Goal: Information Seeking & Learning: Learn about a topic

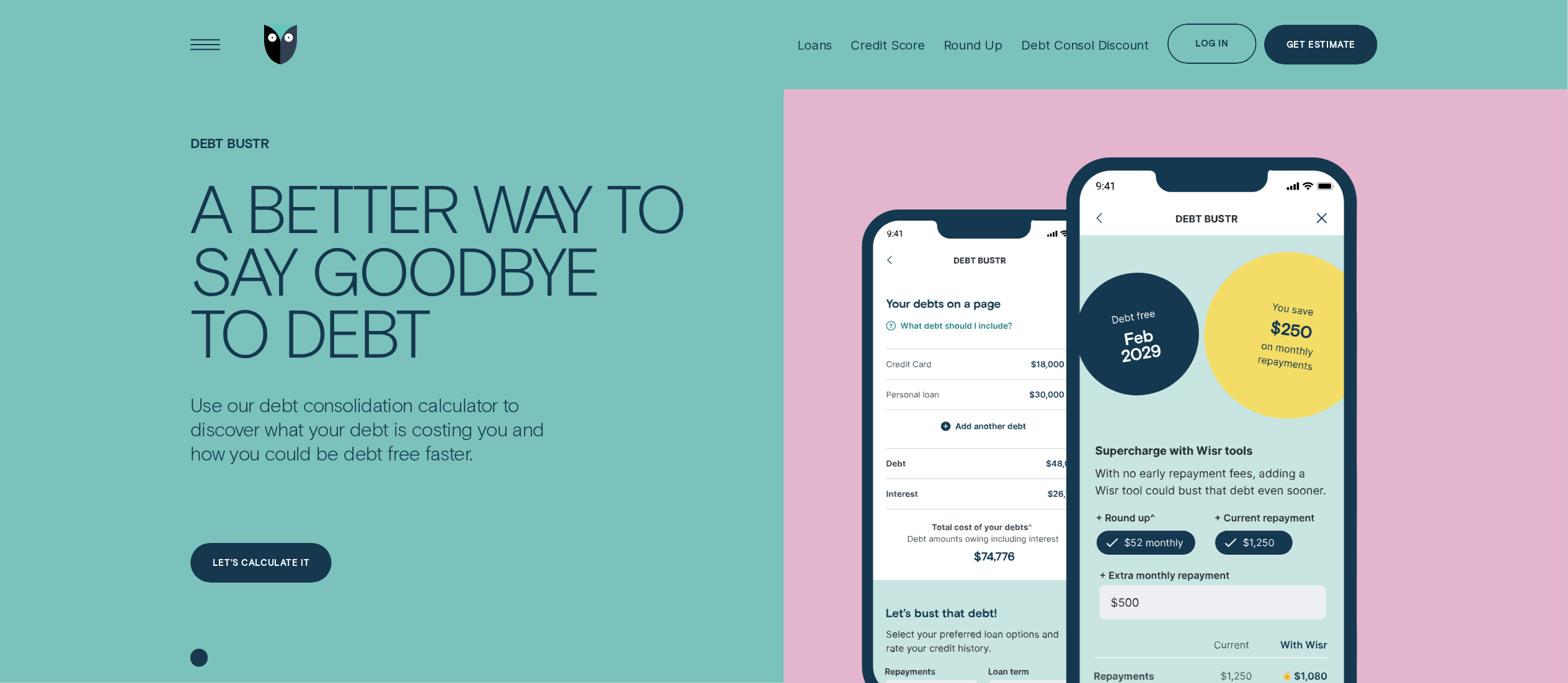
scroll to position [243, 0]
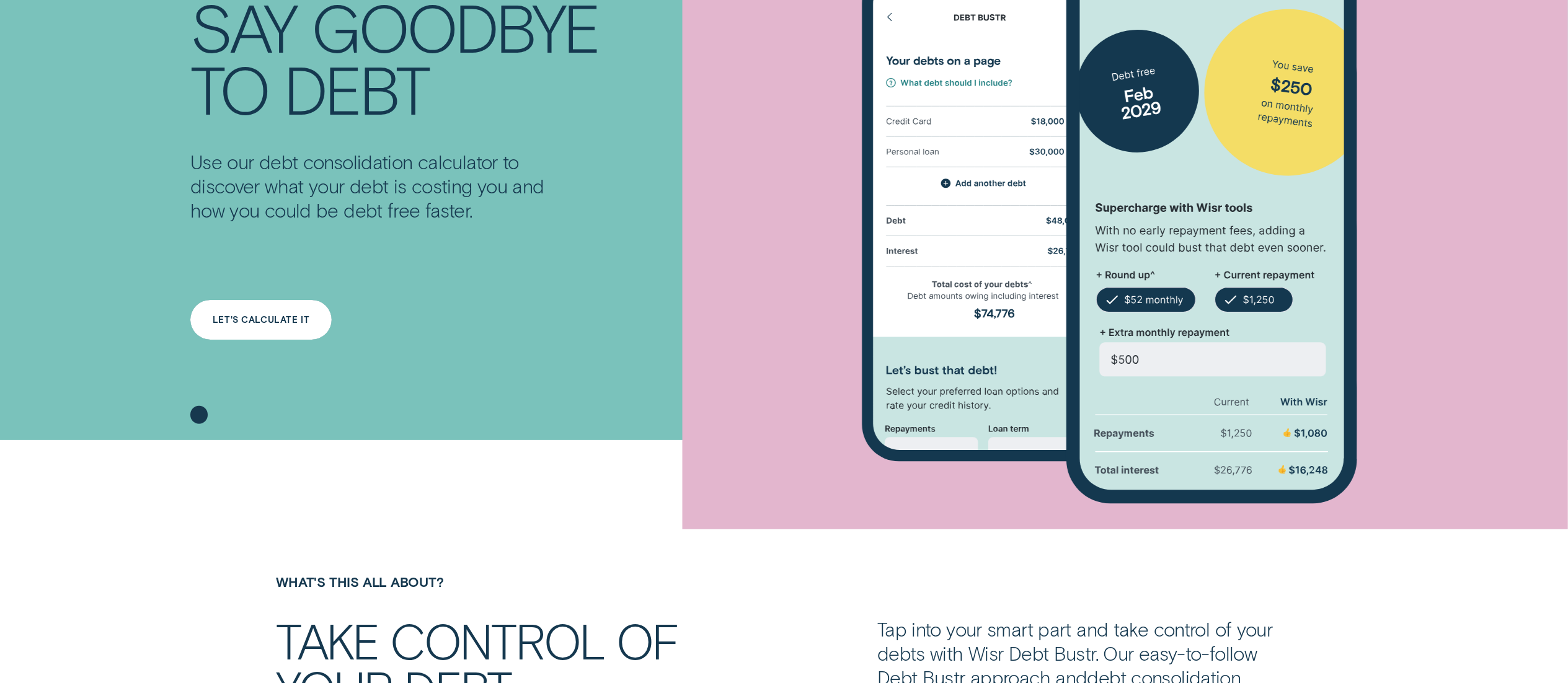
click at [286, 331] on div "LET'S CALCULATE IT" at bounding box center [260, 319] width 141 height 40
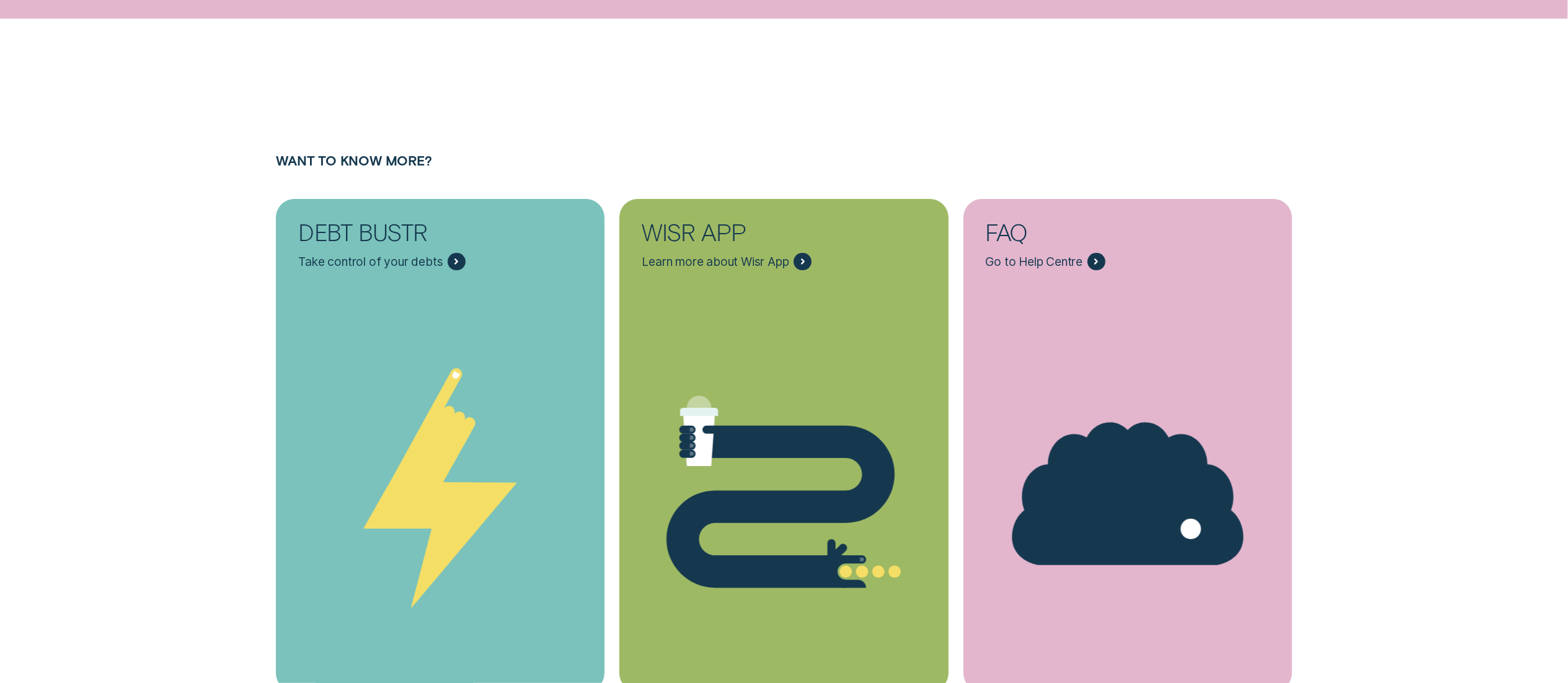
scroll to position [5140, 0]
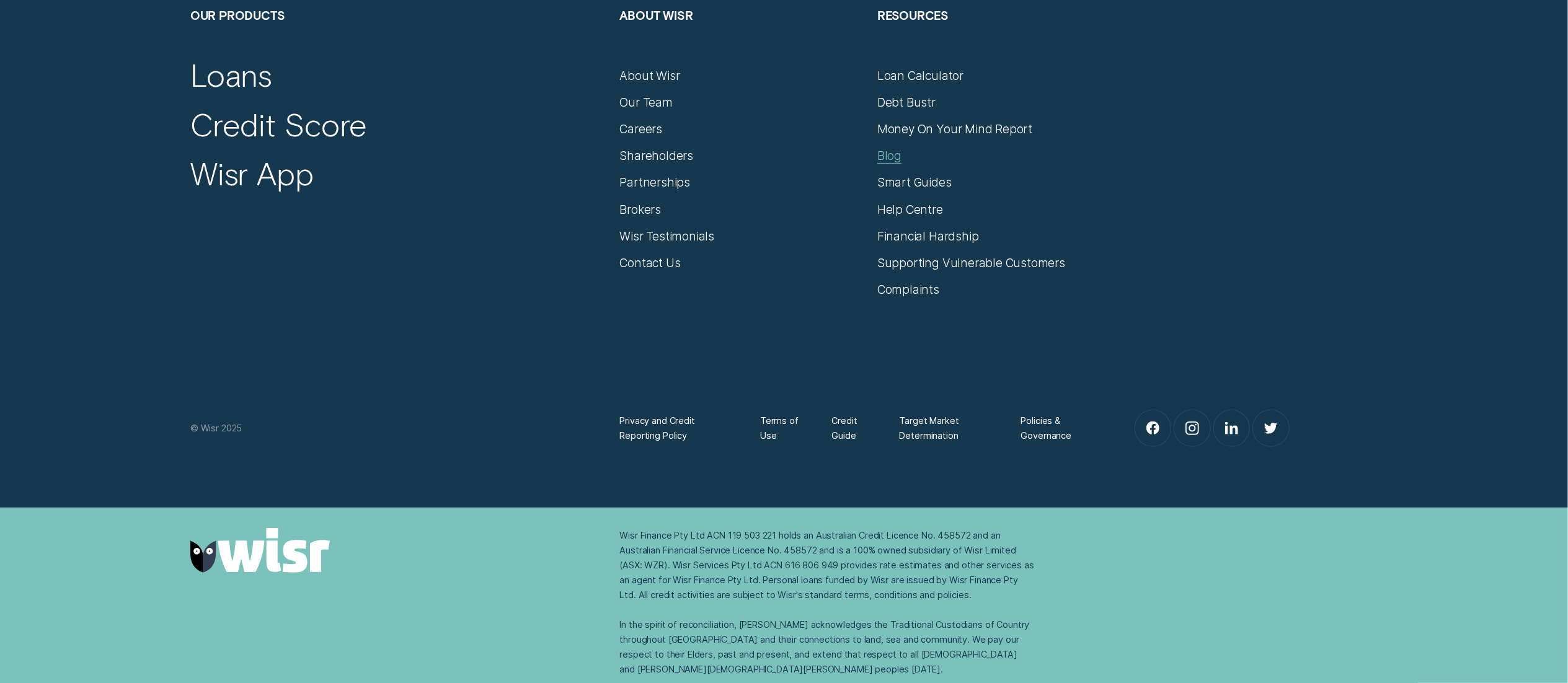
click at [878, 150] on div "Blog" at bounding box center [889, 155] width 24 height 15
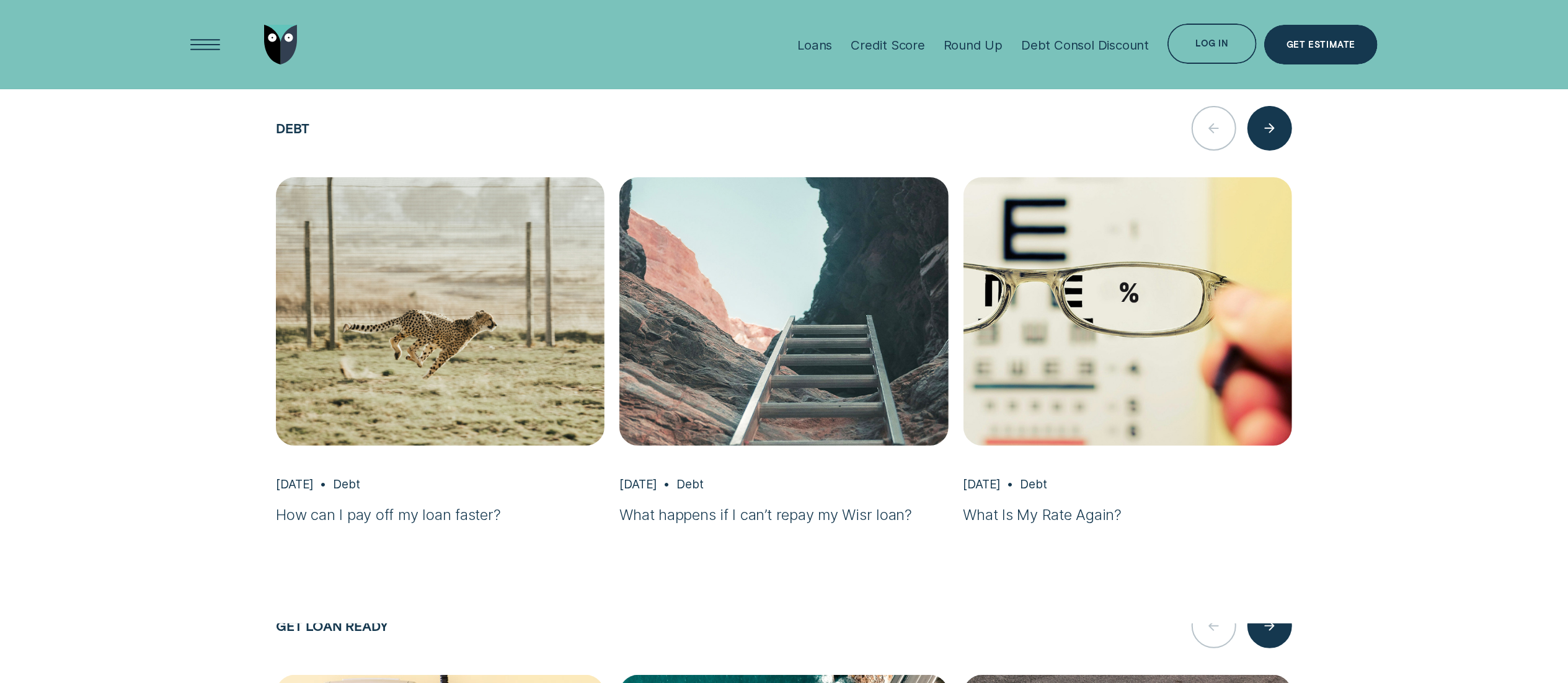
scroll to position [4659, 0]
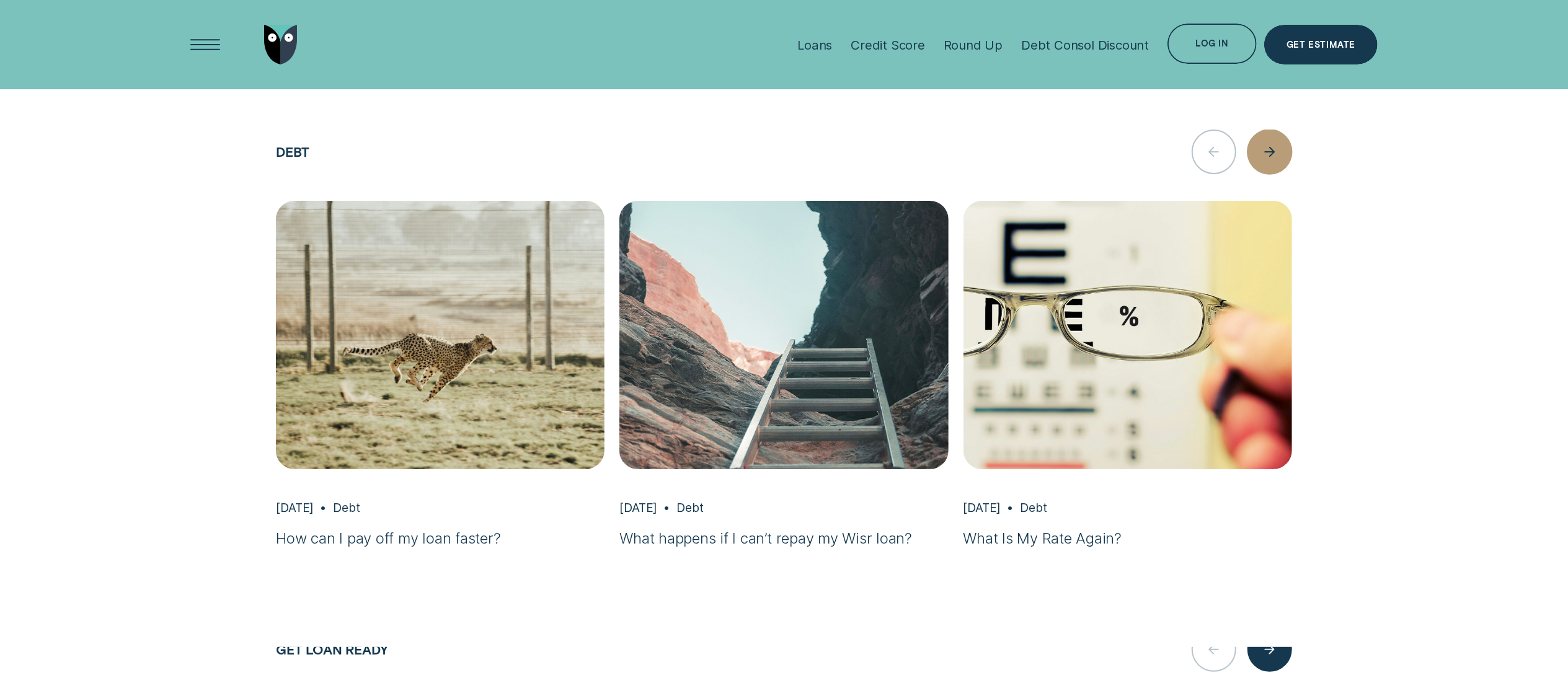
click at [1268, 148] on div "button" at bounding box center [1270, 151] width 45 height 45
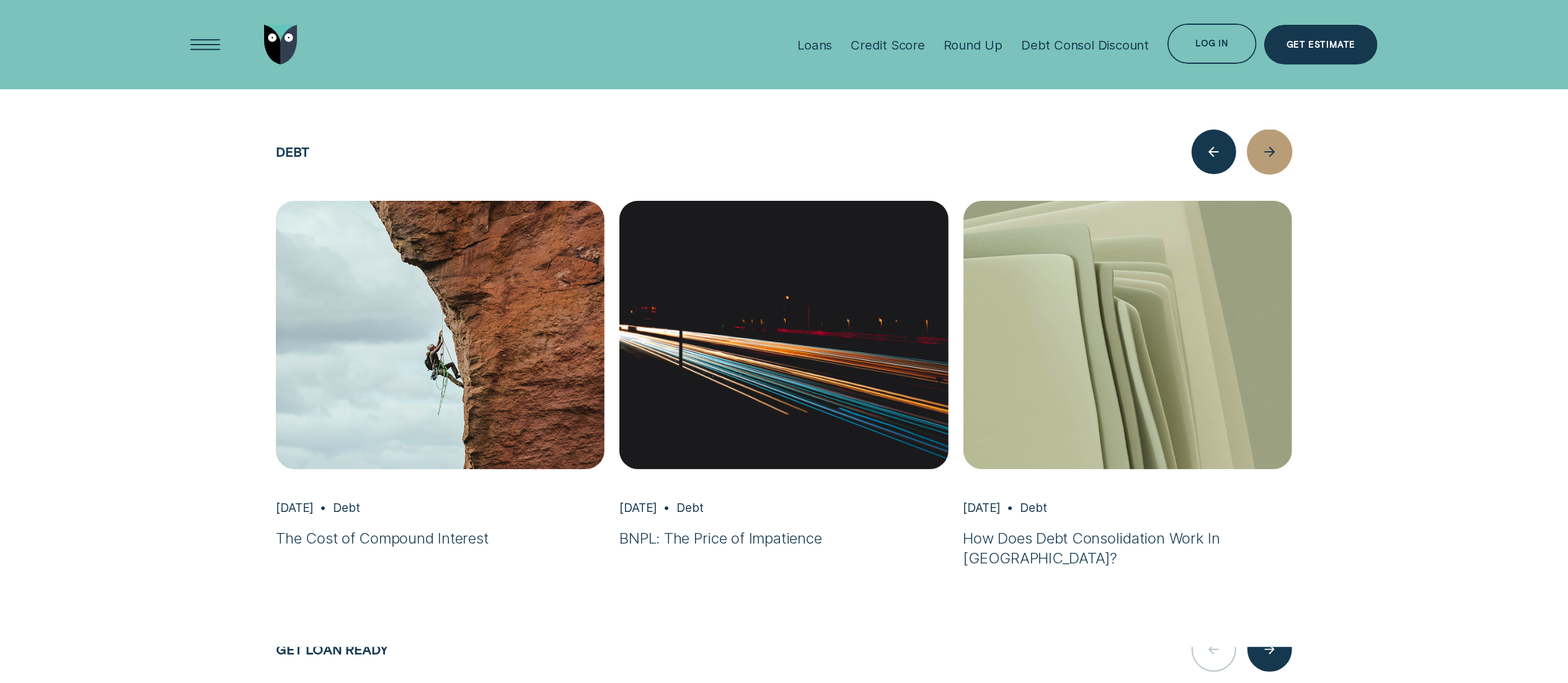
click at [1268, 148] on div "button" at bounding box center [1270, 151] width 45 height 45
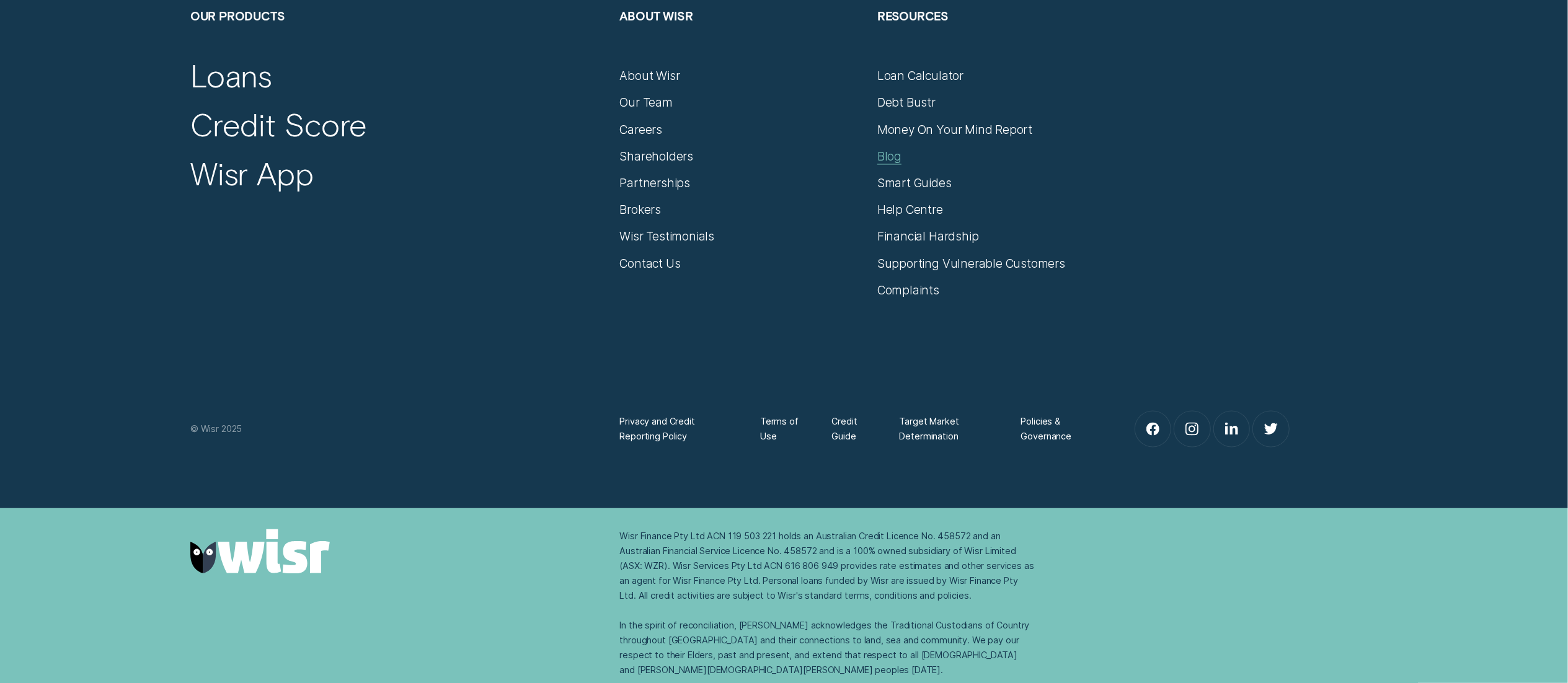
scroll to position [7035, 0]
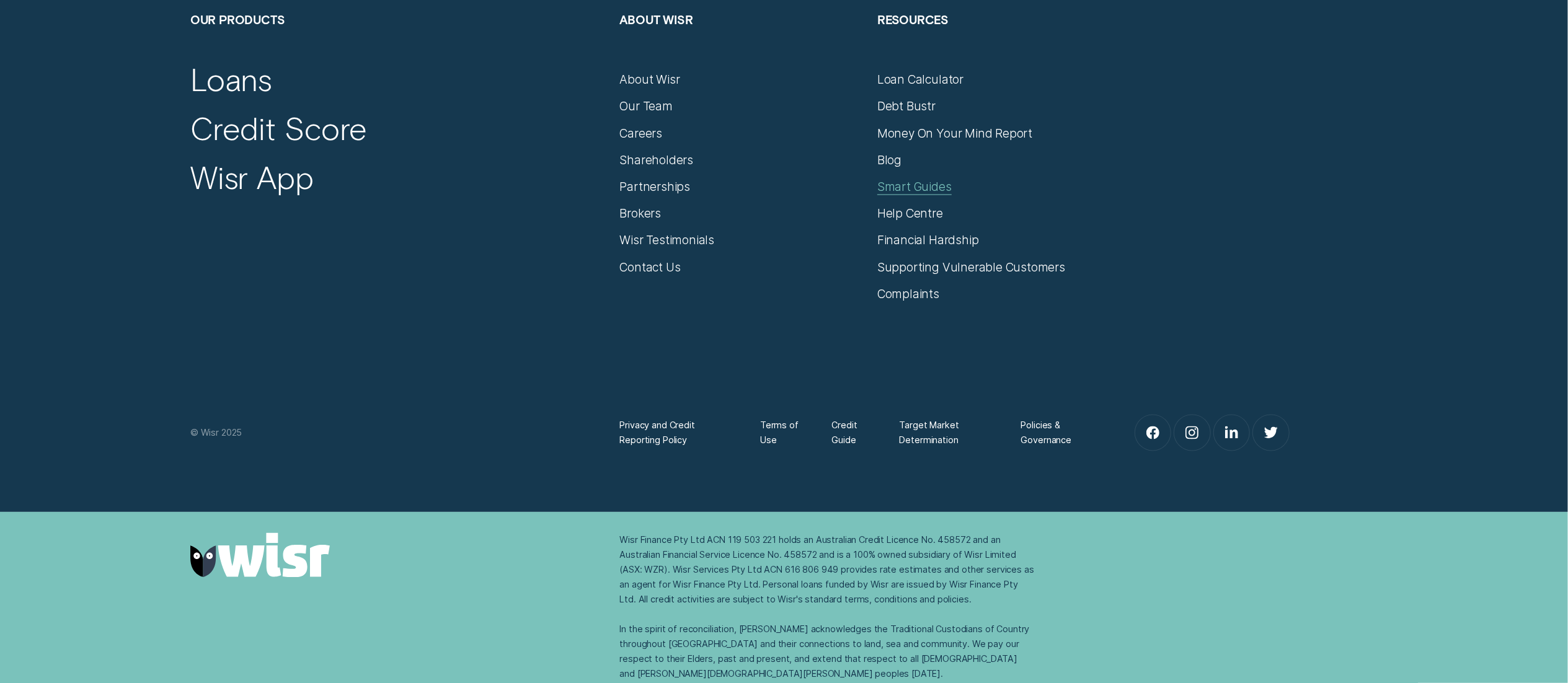
click at [891, 193] on div "Smart Guides" at bounding box center [914, 187] width 74 height 15
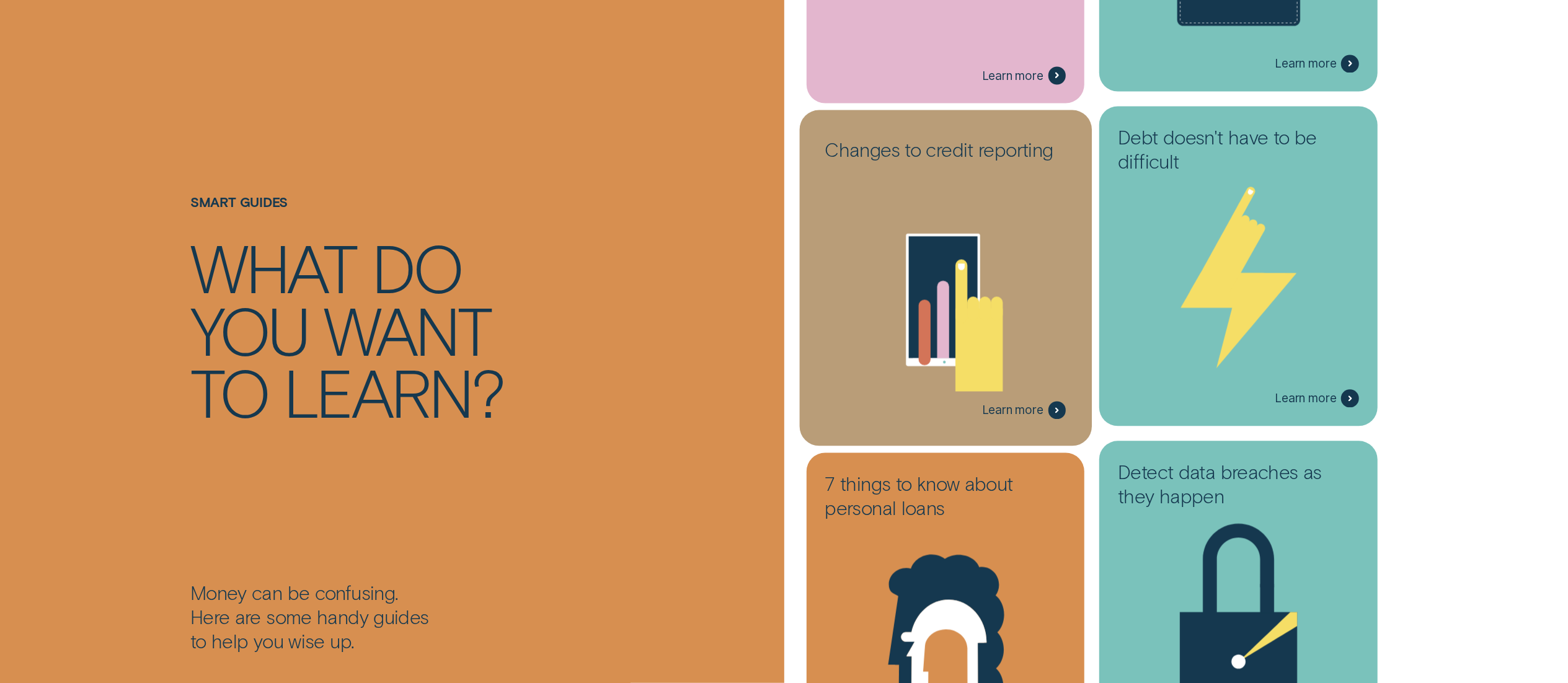
scroll to position [2181, 0]
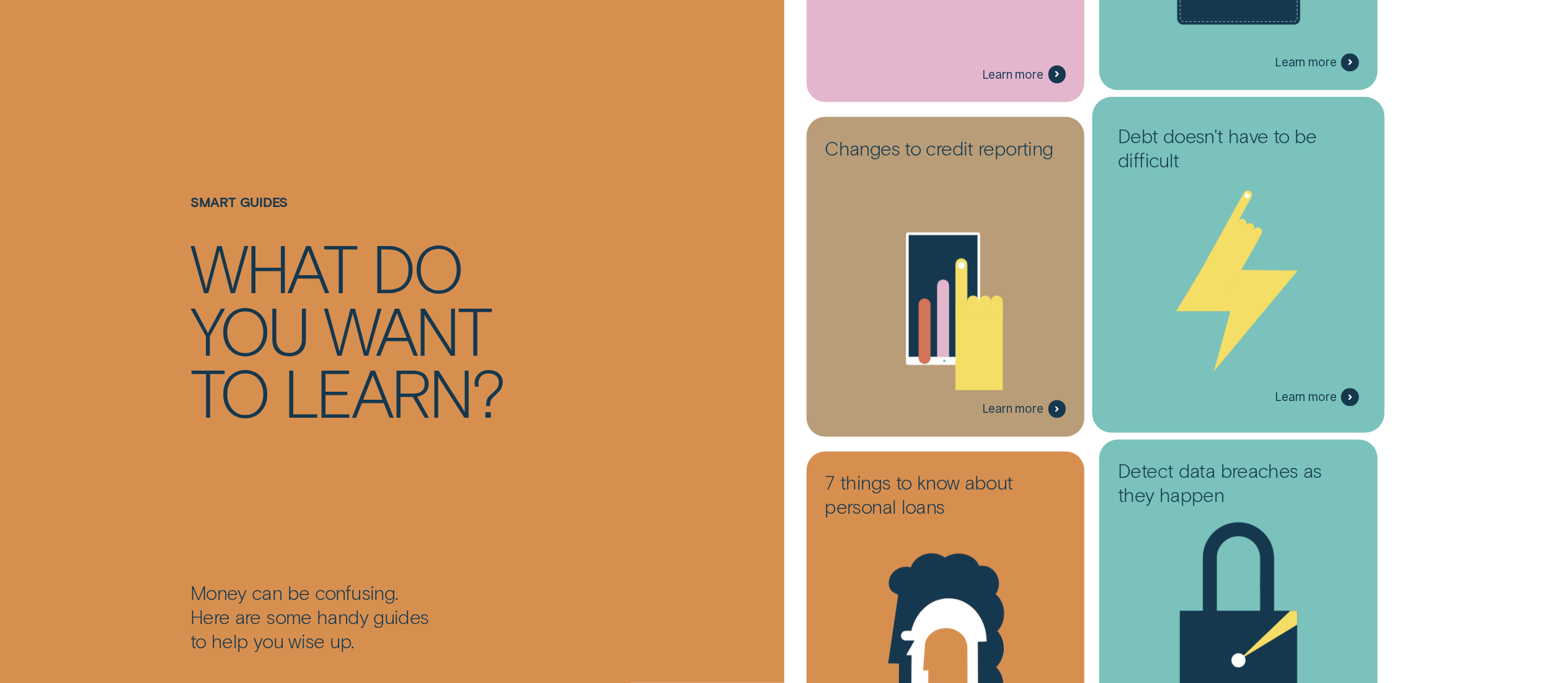
click at [1196, 306] on icon at bounding box center [1237, 290] width 121 height 42
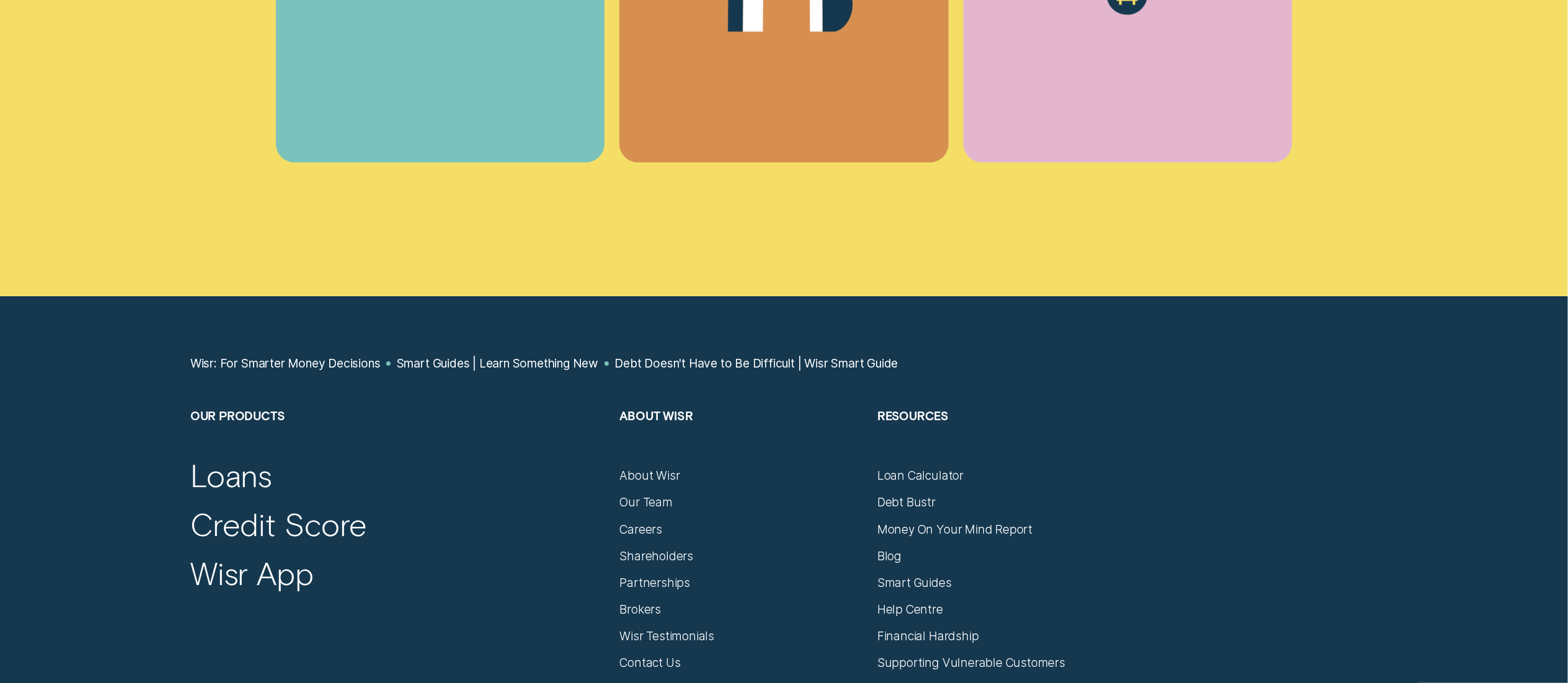
scroll to position [8606, 0]
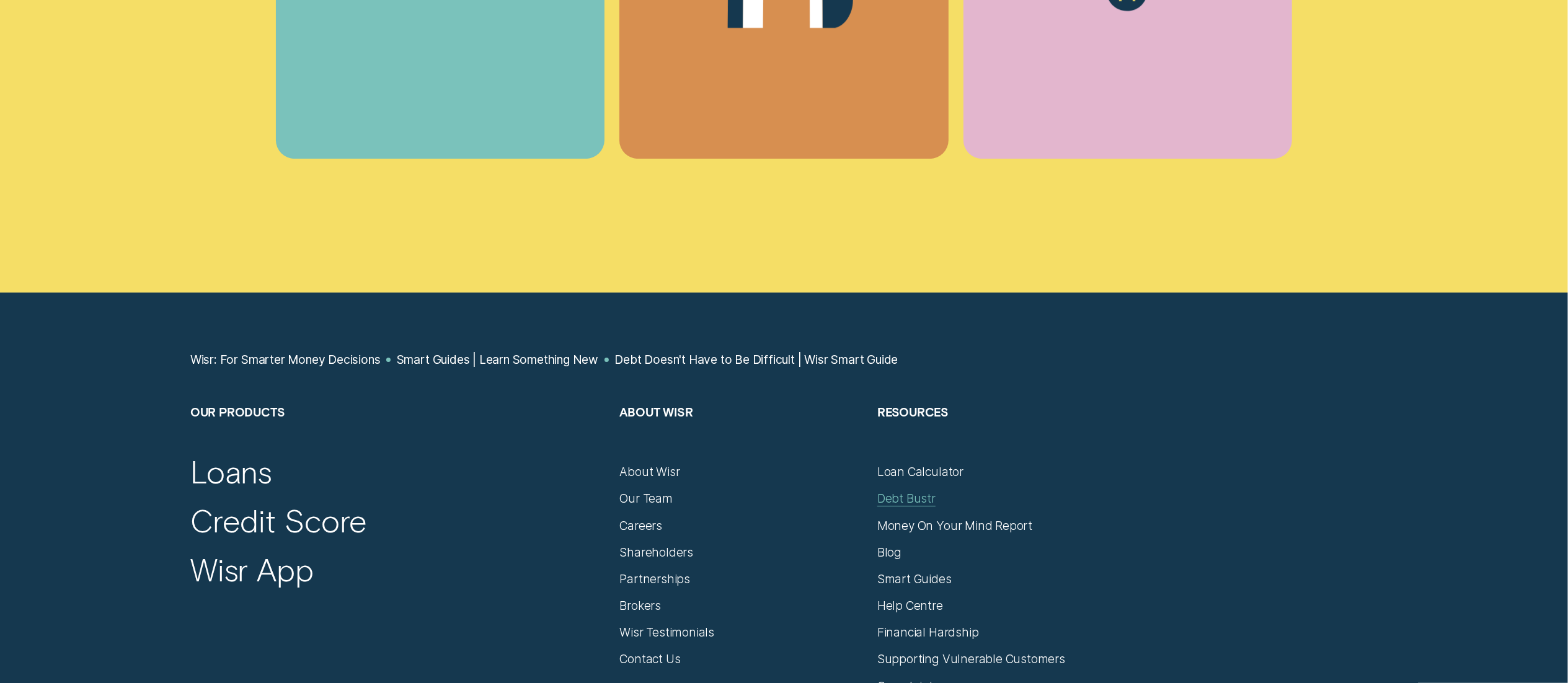
click at [902, 503] on div "Debt Bustr" at bounding box center [906, 498] width 59 height 15
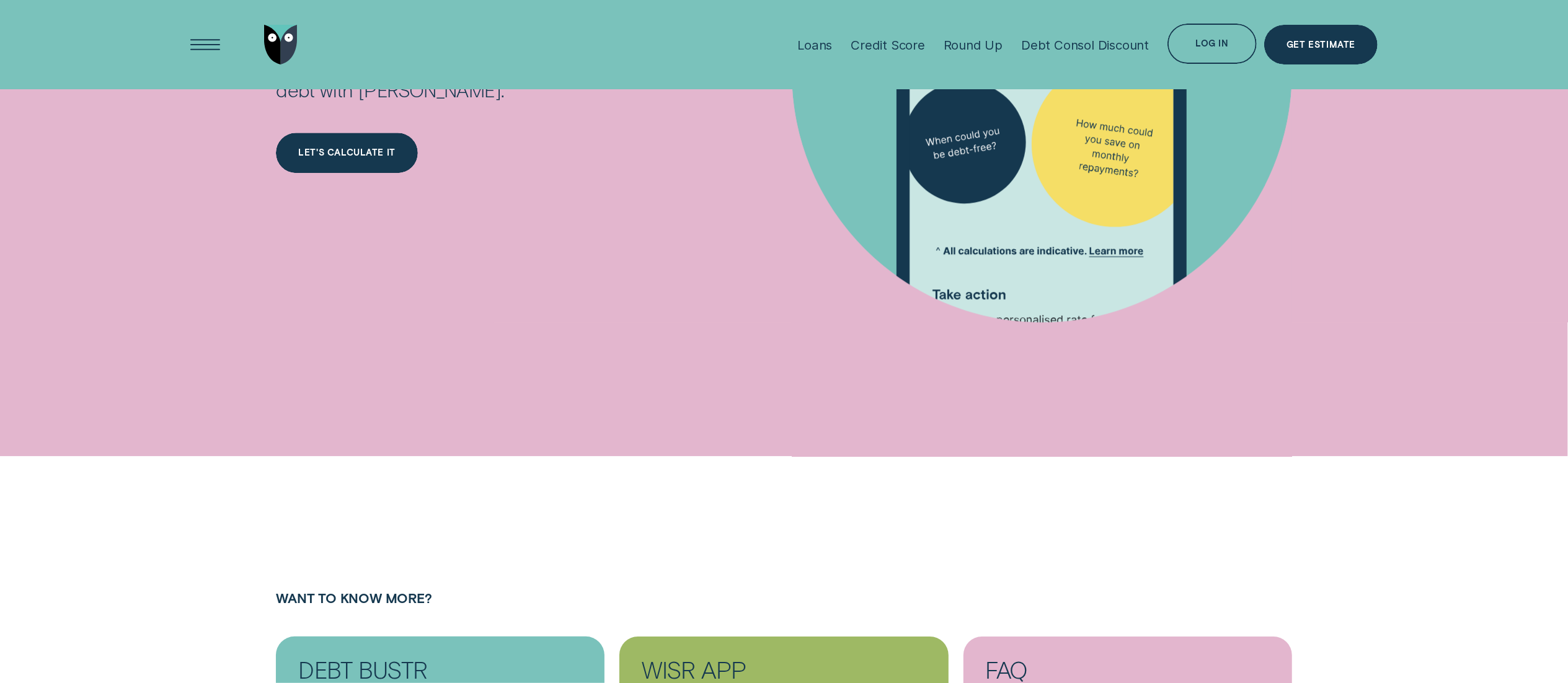
scroll to position [5140, 0]
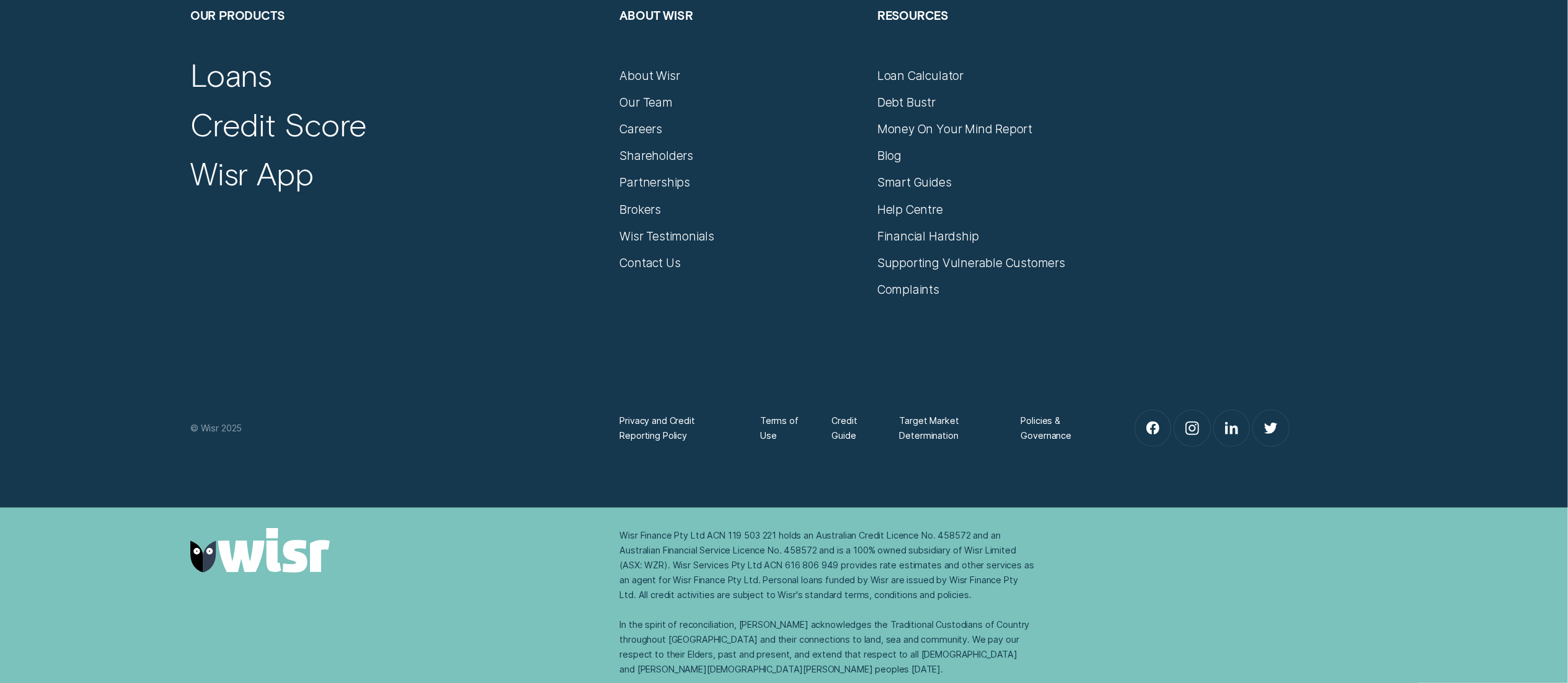
click at [884, 163] on div "Smart Guides" at bounding box center [998, 176] width 243 height 27
click at [884, 161] on div "Blog" at bounding box center [889, 155] width 24 height 15
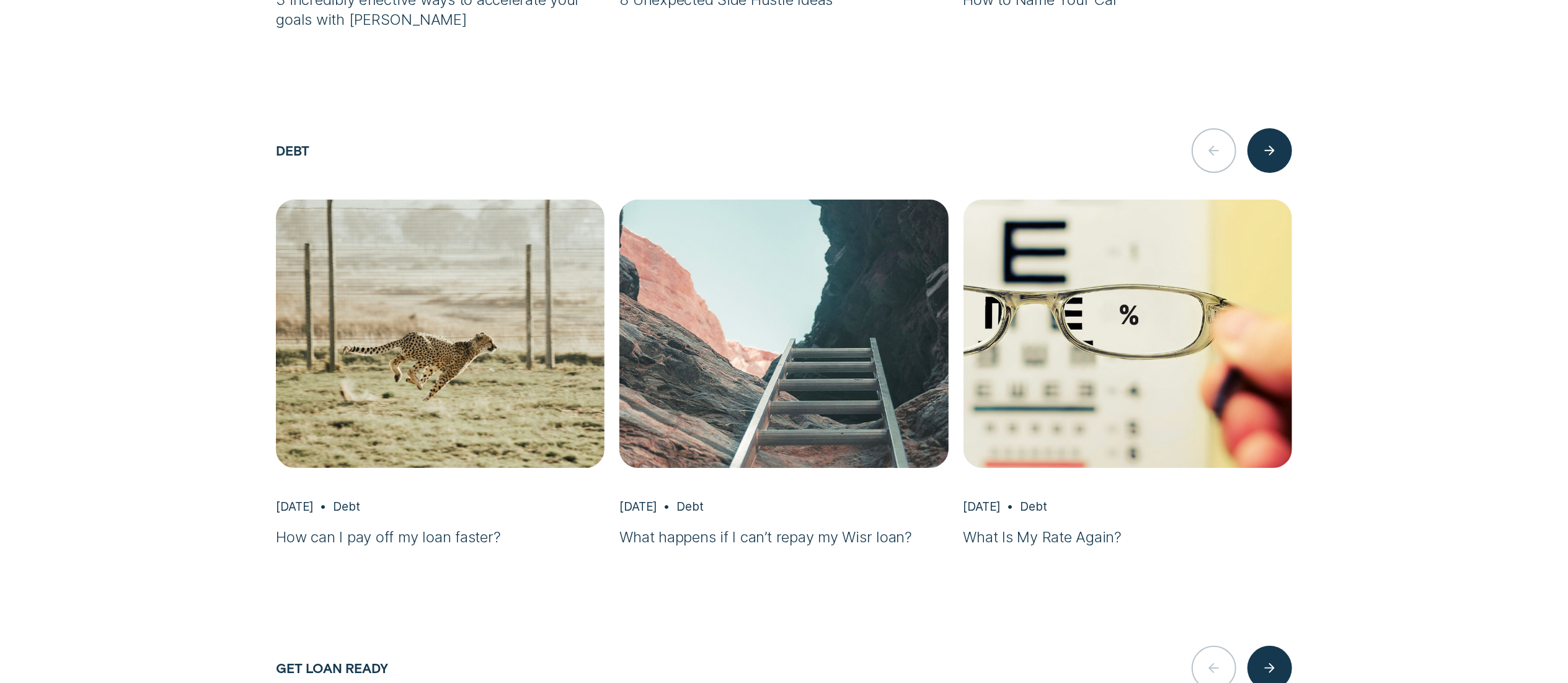
scroll to position [4665, 0]
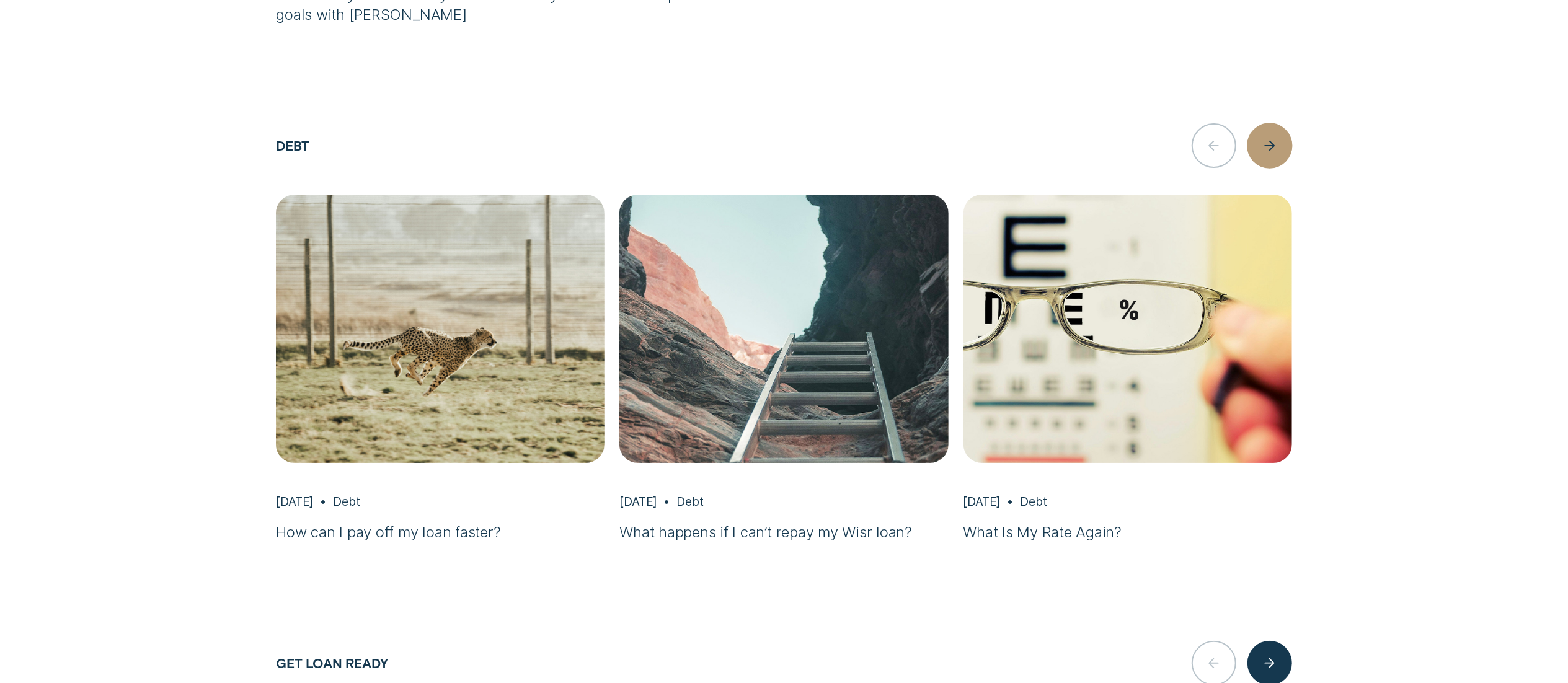
click at [1276, 138] on div "button" at bounding box center [1270, 145] width 45 height 45
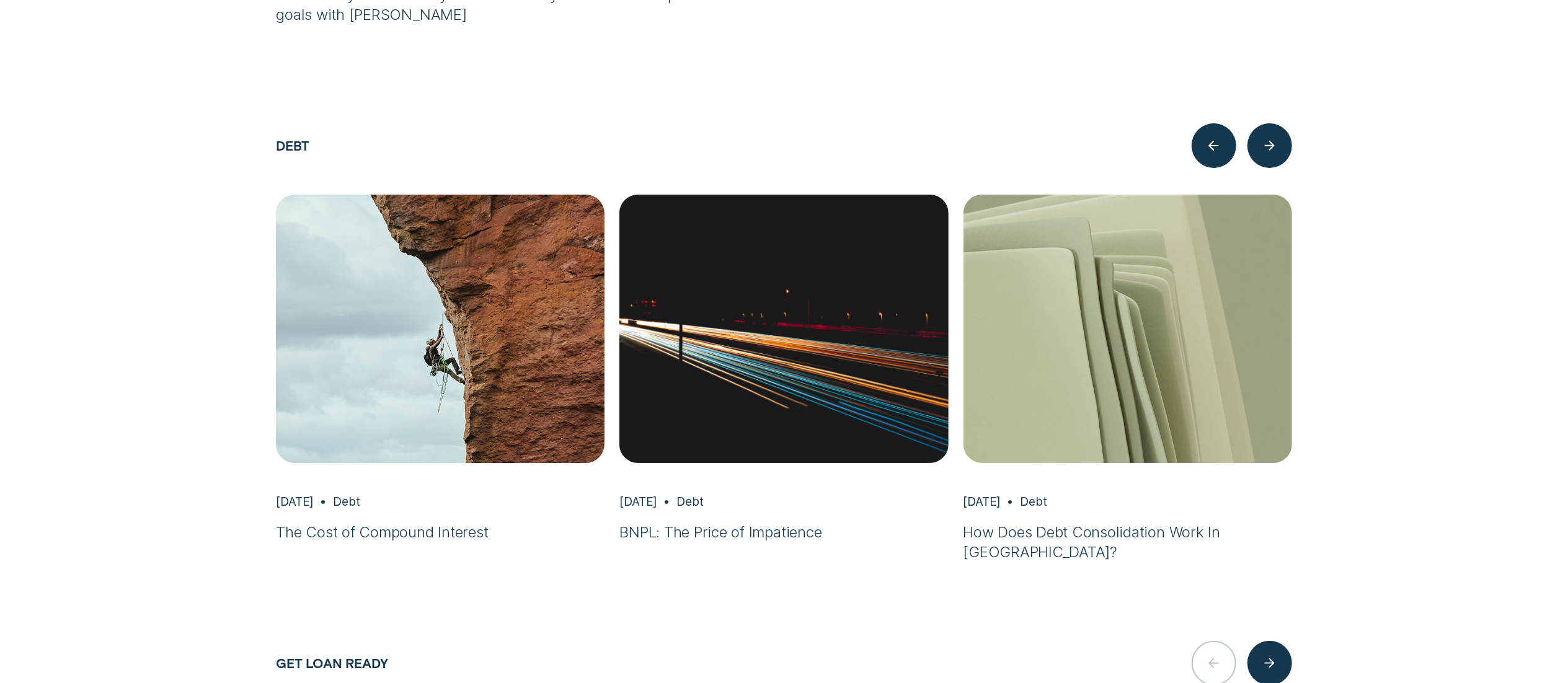
click at [398, 332] on img "The Cost of Compound Interest, Apr 02 Debt" at bounding box center [440, 329] width 345 height 282
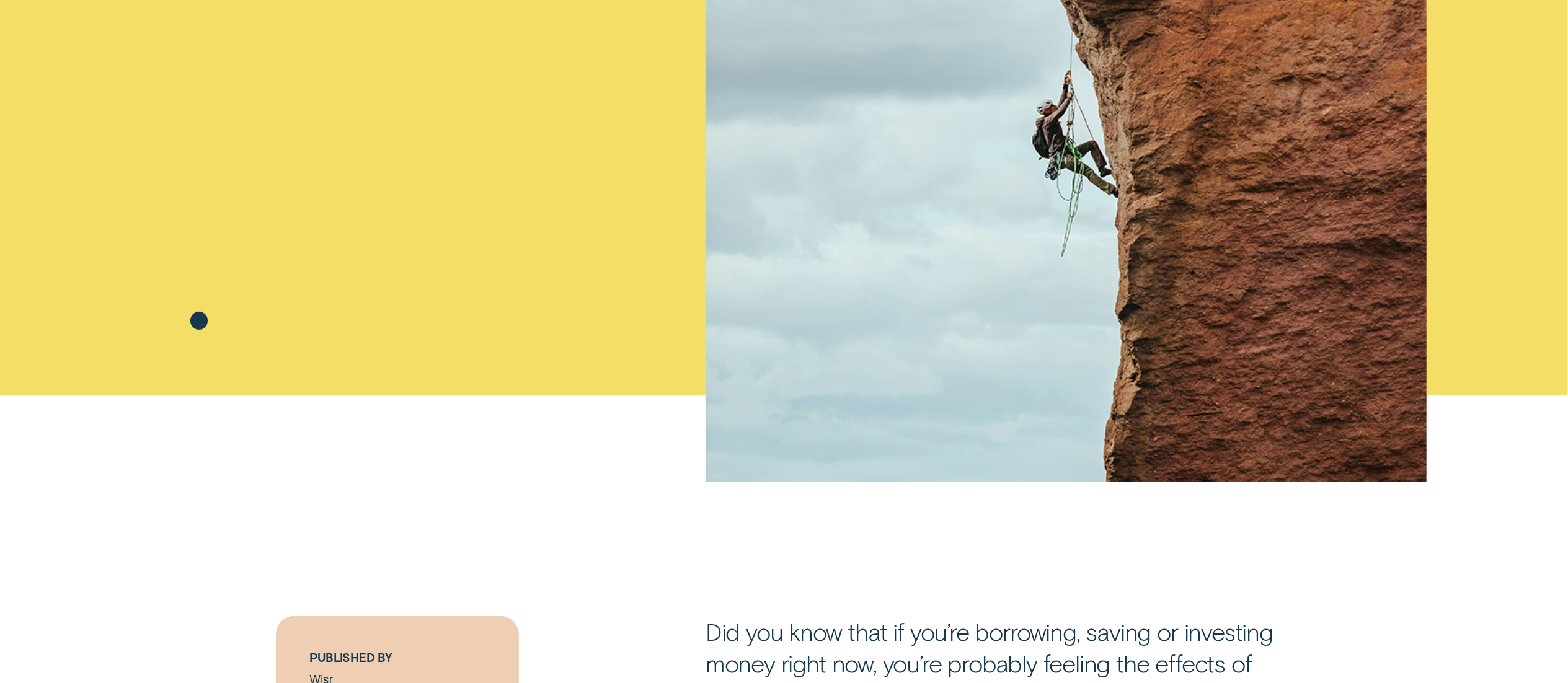
scroll to position [274, 0]
